Goal: Task Accomplishment & Management: Manage account settings

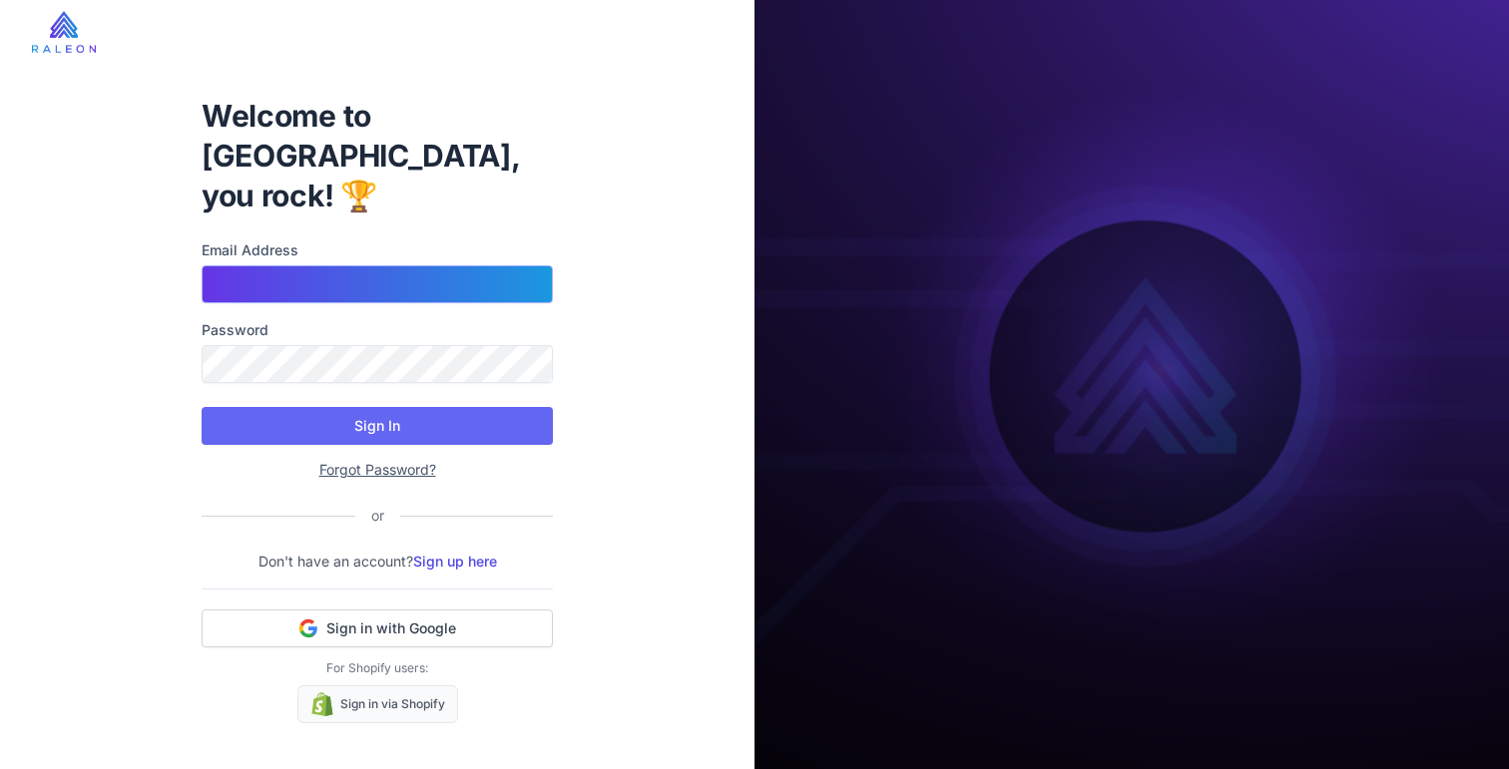
type input "**********"
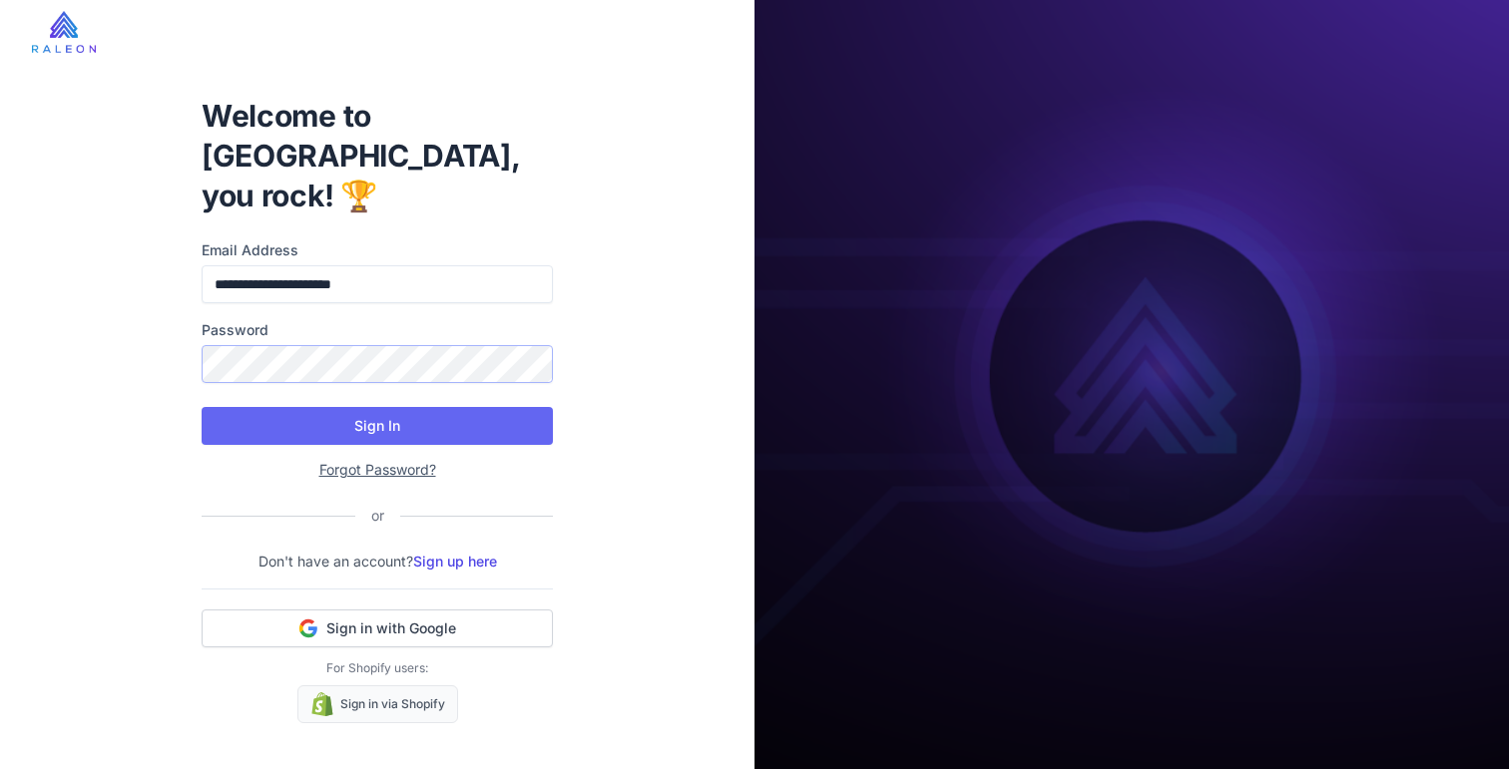
click at [377, 407] on button "Sign In" at bounding box center [377, 426] width 351 height 38
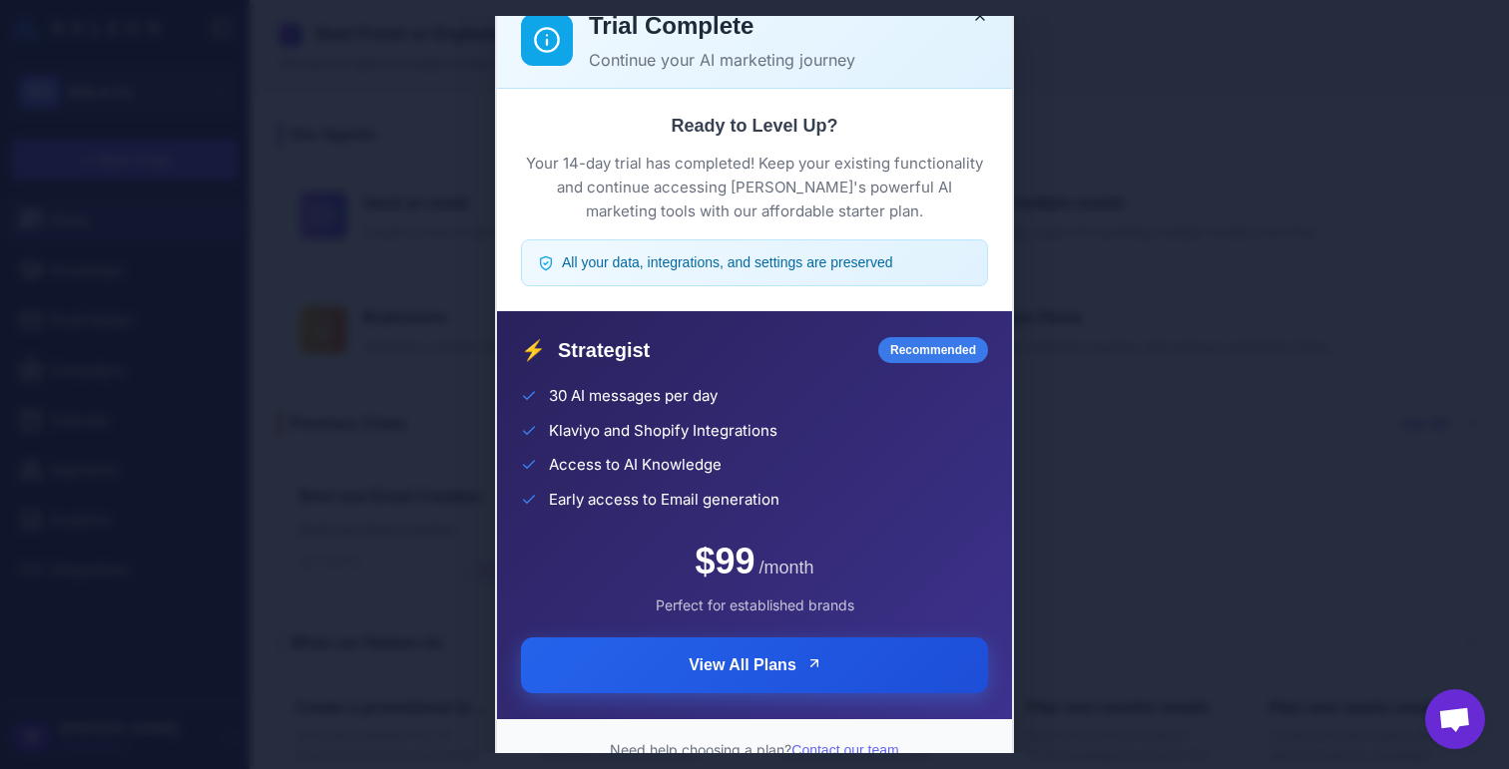
click at [678, 674] on button "View All Plans" at bounding box center [754, 666] width 467 height 56
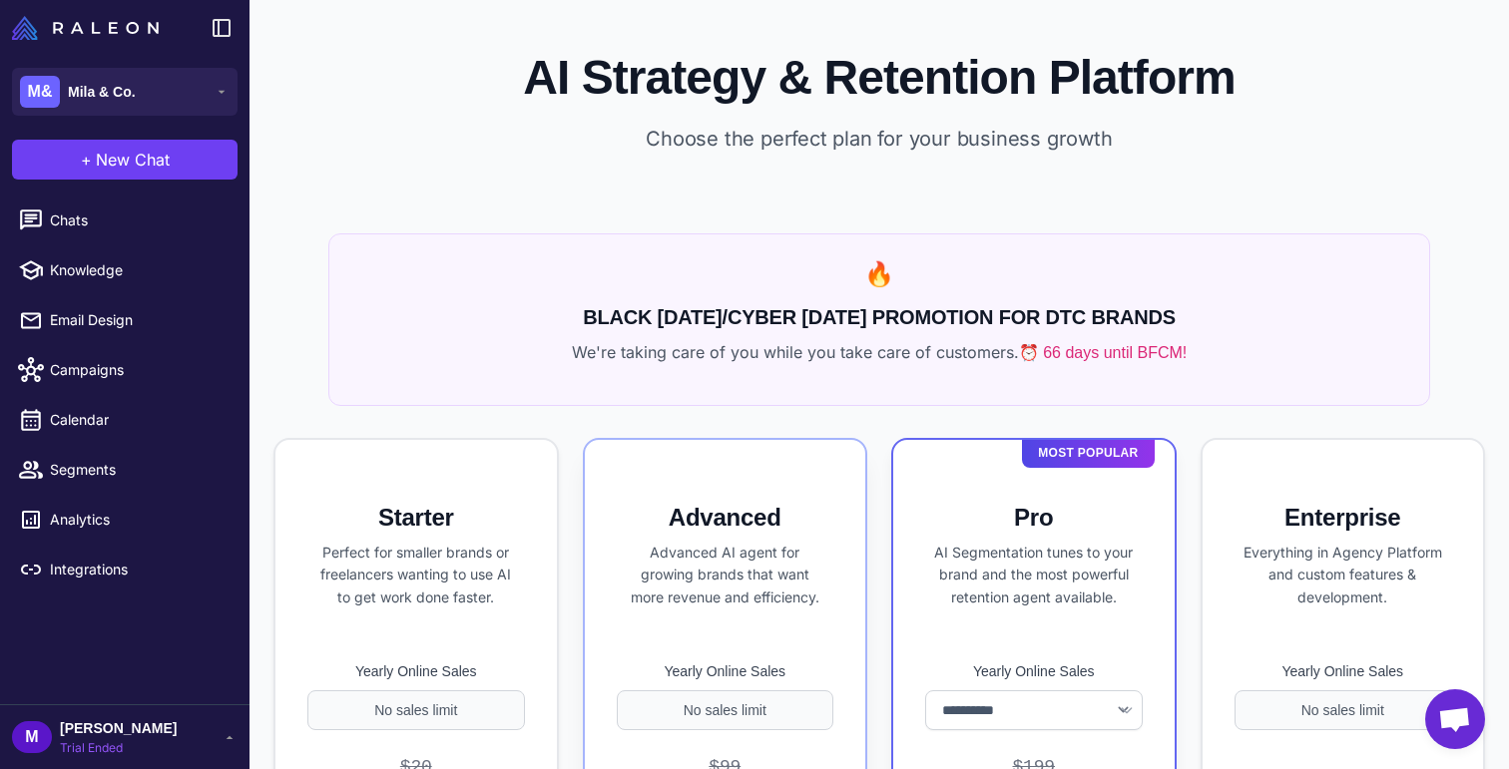
select select "******"
